Goal: Transaction & Acquisition: Download file/media

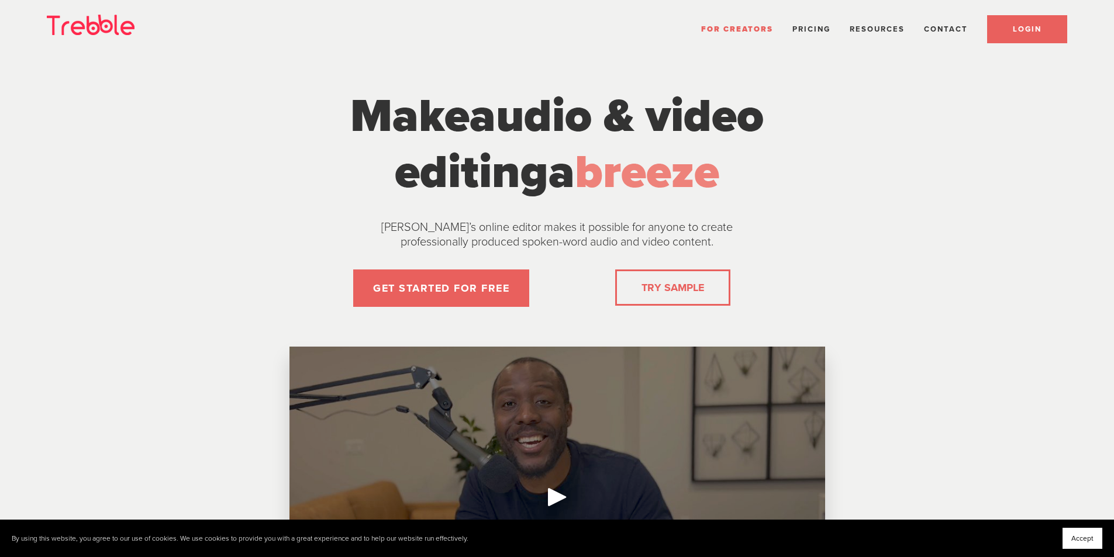
click at [1044, 24] on link "LOGIN" at bounding box center [1027, 29] width 80 height 28
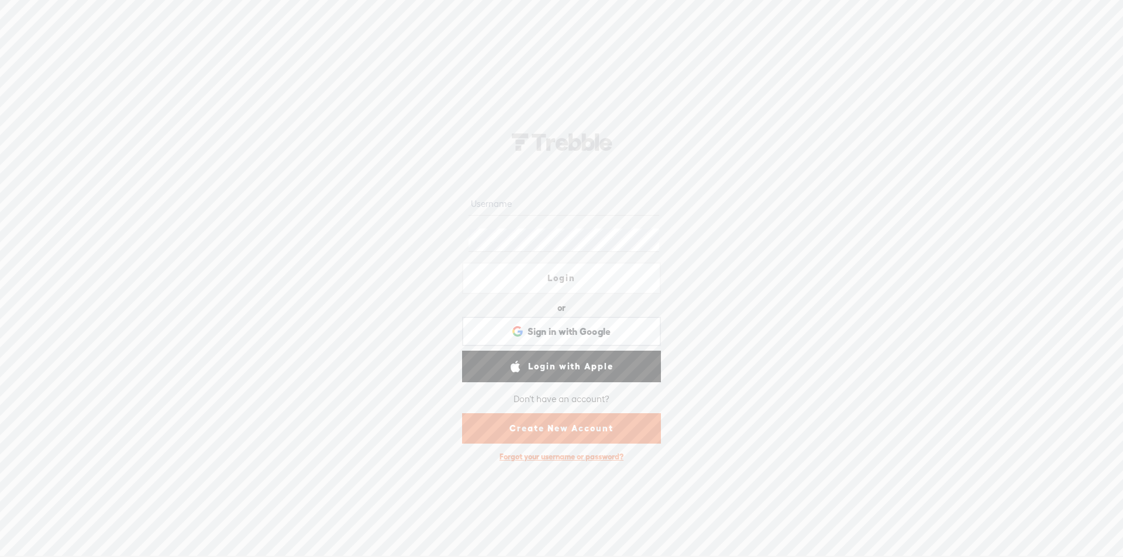
click at [530, 203] on input "text" at bounding box center [563, 204] width 190 height 23
click at [509, 206] on input "text" at bounding box center [563, 204] width 190 height 23
click at [507, 203] on input "text" at bounding box center [563, 204] width 190 height 23
click at [501, 202] on input "text" at bounding box center [563, 204] width 190 height 23
click at [495, 202] on input "text" at bounding box center [563, 204] width 190 height 23
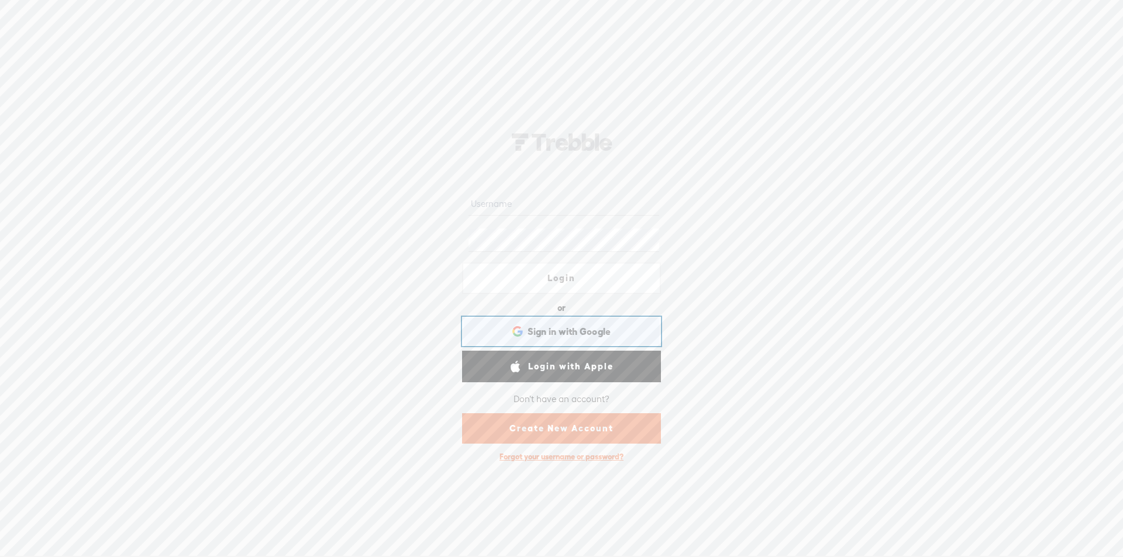
click at [608, 325] on div "Sign in with Google Sign in with Google. Opens in new tab" at bounding box center [561, 331] width 182 height 27
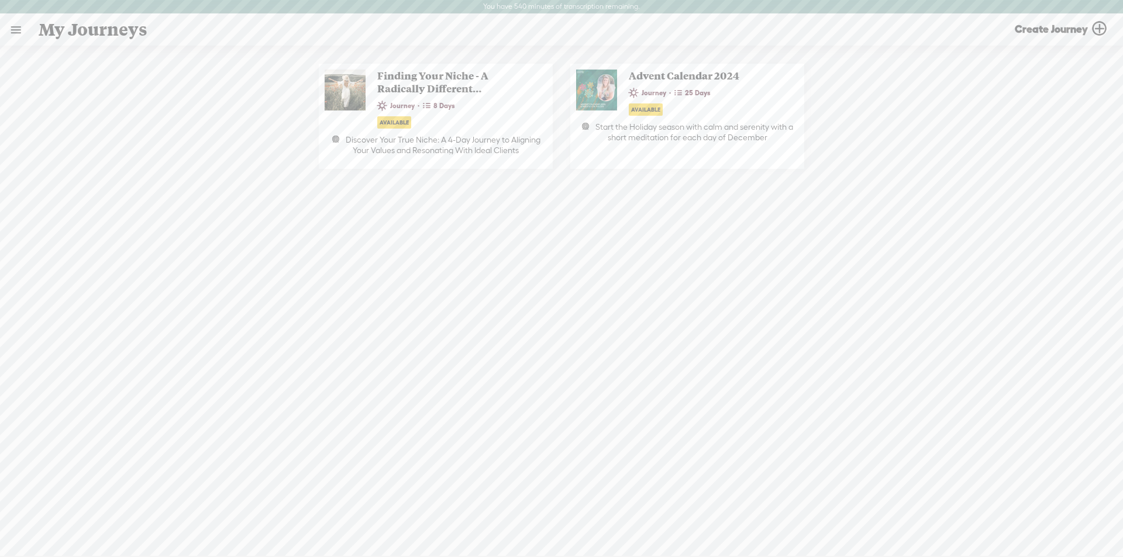
click at [18, 26] on link at bounding box center [16, 30] width 30 height 30
click at [60, 247] on div "MY LIBRARY" at bounding box center [68, 251] width 54 height 10
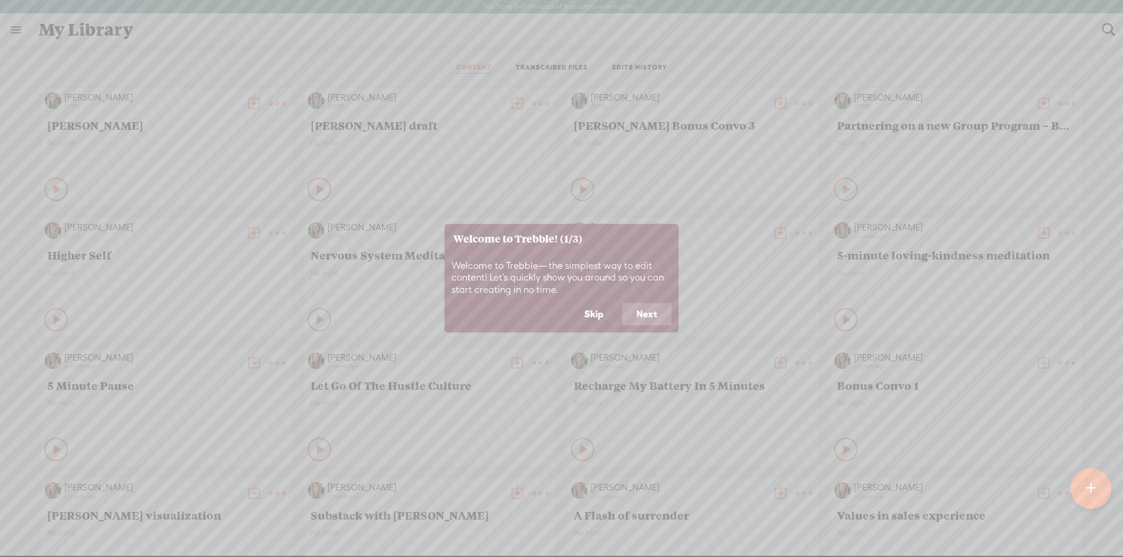
click at [595, 314] on button "Skip" at bounding box center [593, 314] width 47 height 22
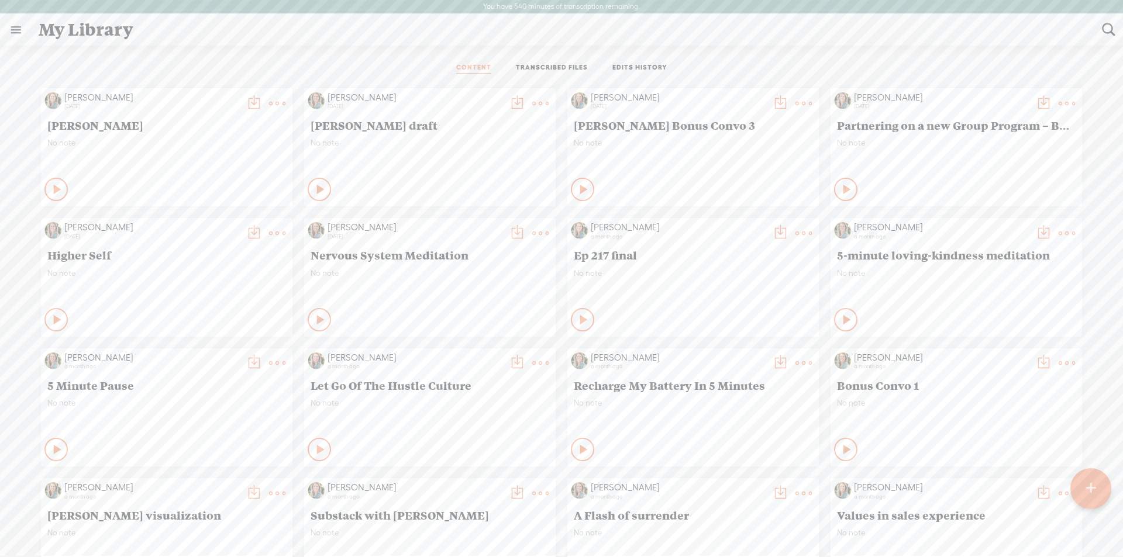
click at [285, 100] on t at bounding box center [277, 103] width 16 height 16
click at [453, 249] on link "Download as..." at bounding box center [472, 250] width 126 height 27
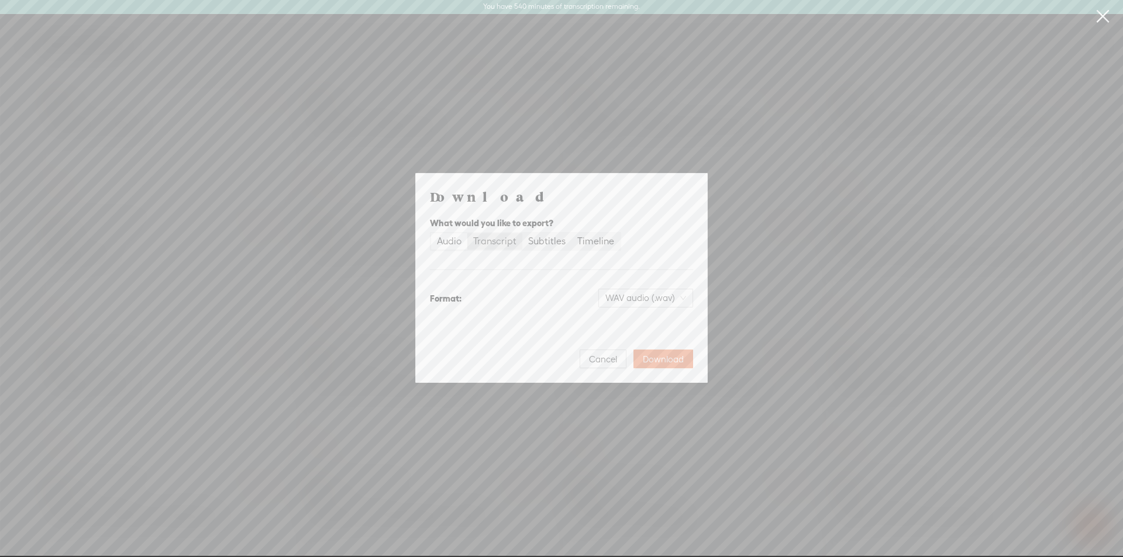
click at [493, 239] on div "Transcript" at bounding box center [494, 241] width 43 height 16
click at [467, 233] on input "Transcript" at bounding box center [467, 233] width 0 height 0
click at [686, 297] on div "Plain text (.txt)" at bounding box center [652, 298] width 81 height 19
click at [656, 358] on div "Microsoft Word (.docx)" at bounding box center [635, 356] width 97 height 12
click at [663, 358] on span "Download" at bounding box center [663, 360] width 41 height 12
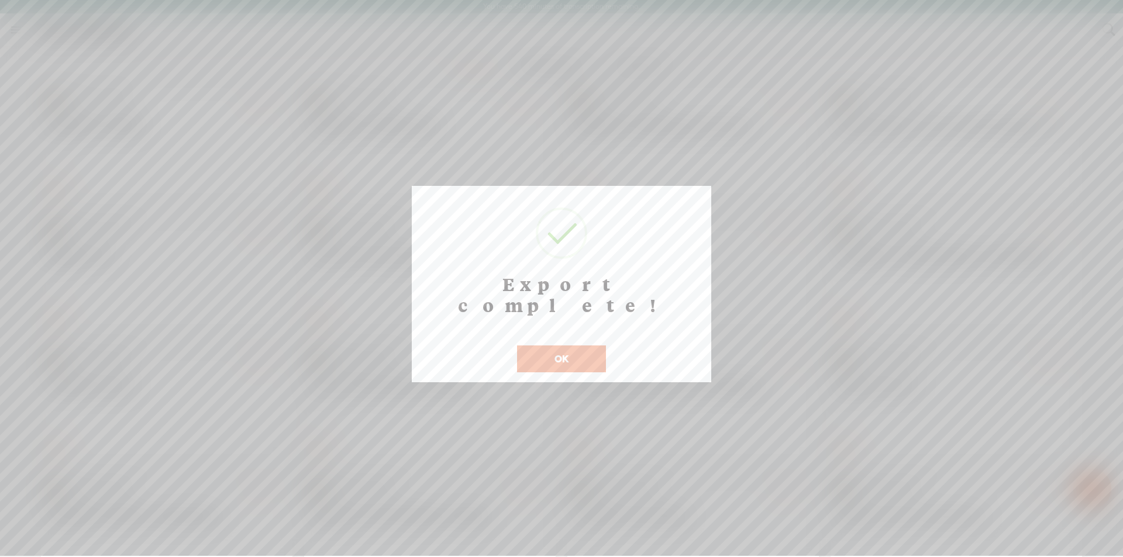
click at [522, 349] on button "OK" at bounding box center [561, 359] width 89 height 27
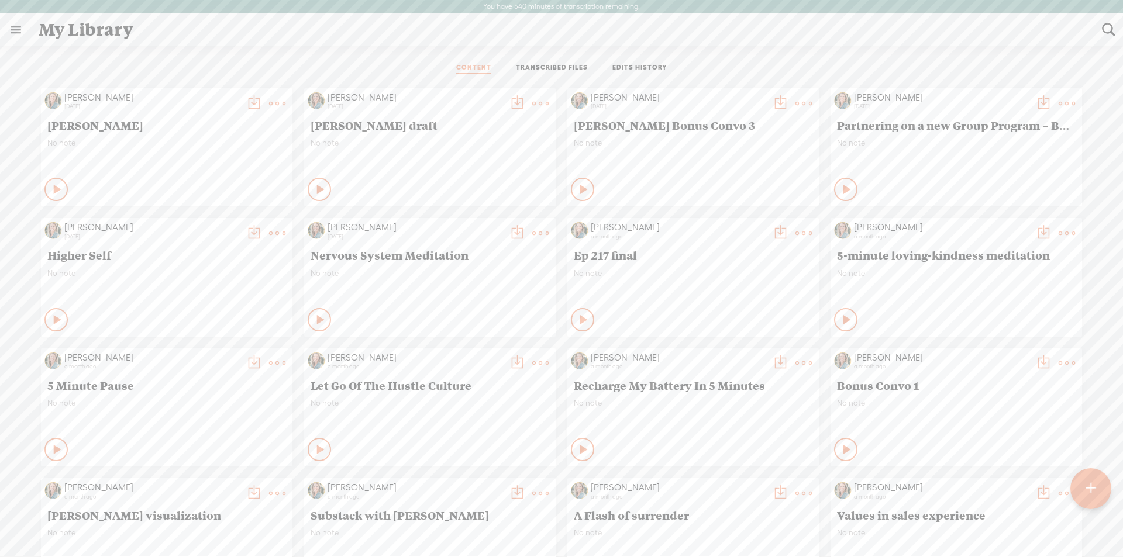
click at [533, 101] on t at bounding box center [540, 103] width 16 height 16
